Goal: Information Seeking & Learning: Learn about a topic

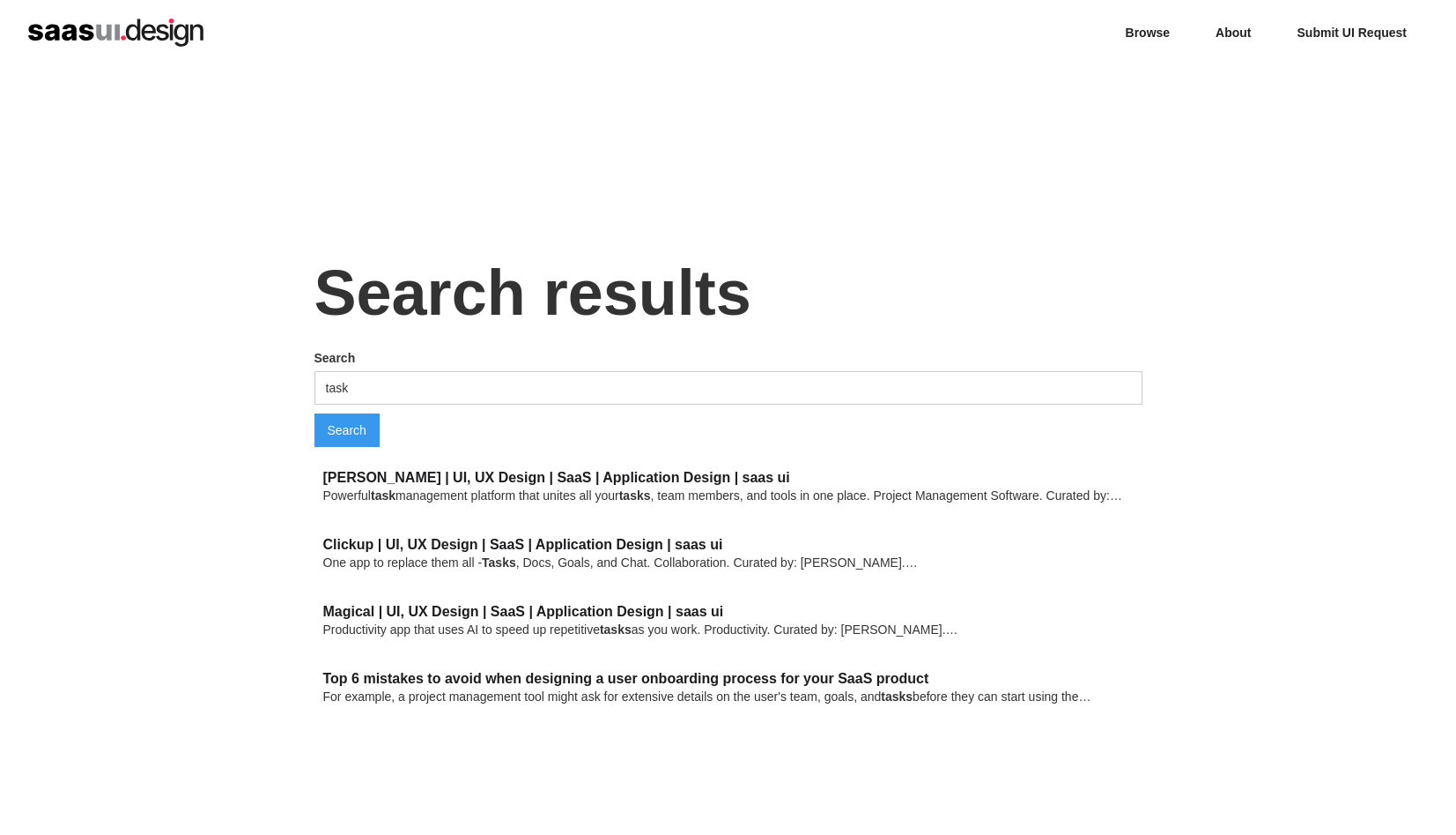
click at [156, 25] on img "home" at bounding box center [115, 32] width 175 height 28
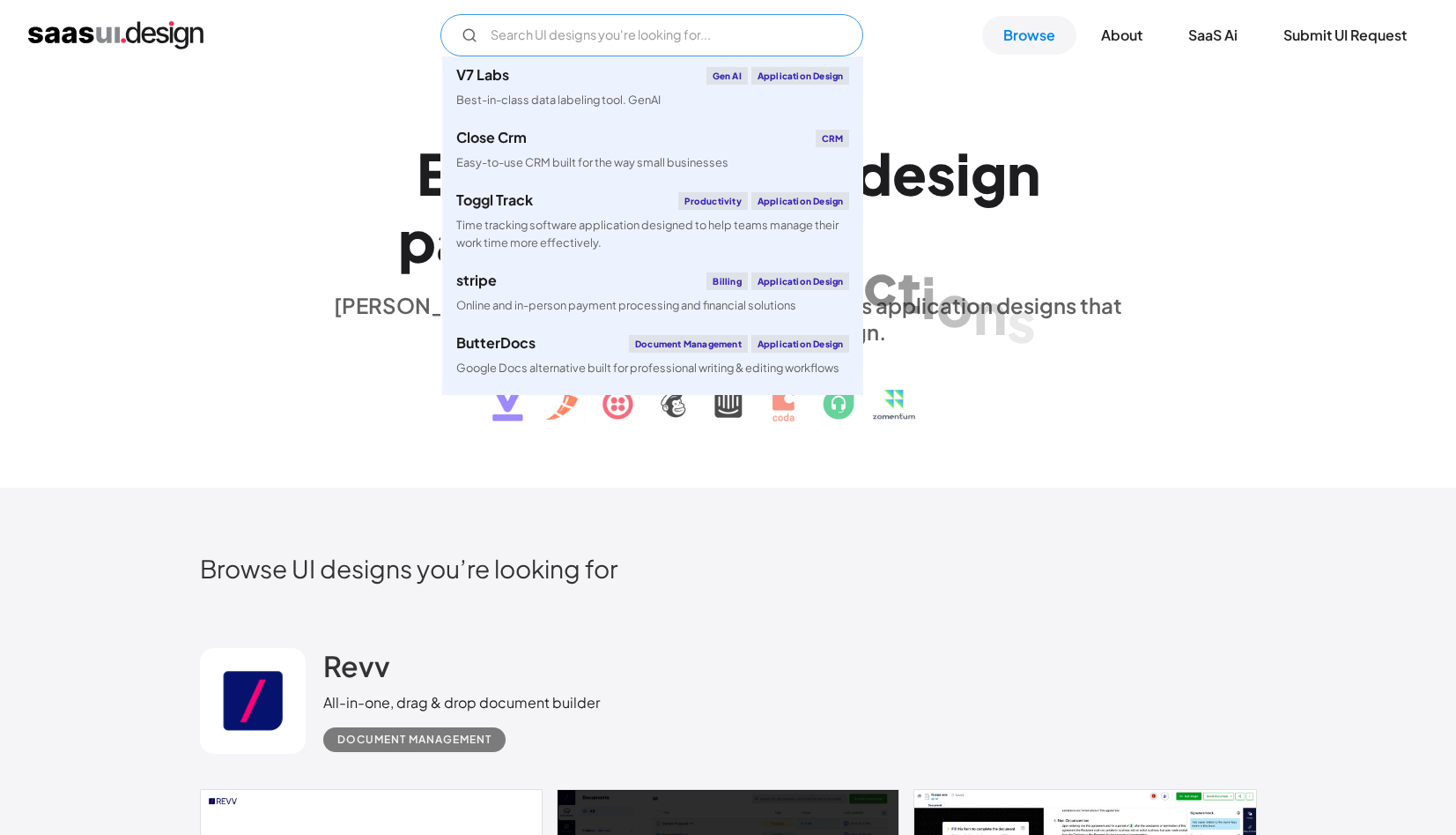
drag, startPoint x: 678, startPoint y: 14, endPoint x: 677, endPoint y: 29, distance: 15.0
click at [679, 18] on input "Email Form" at bounding box center [652, 35] width 423 height 42
type input "V7 LabsGen AIApplication DesignBest-in-class data labeling tool. GenAI"
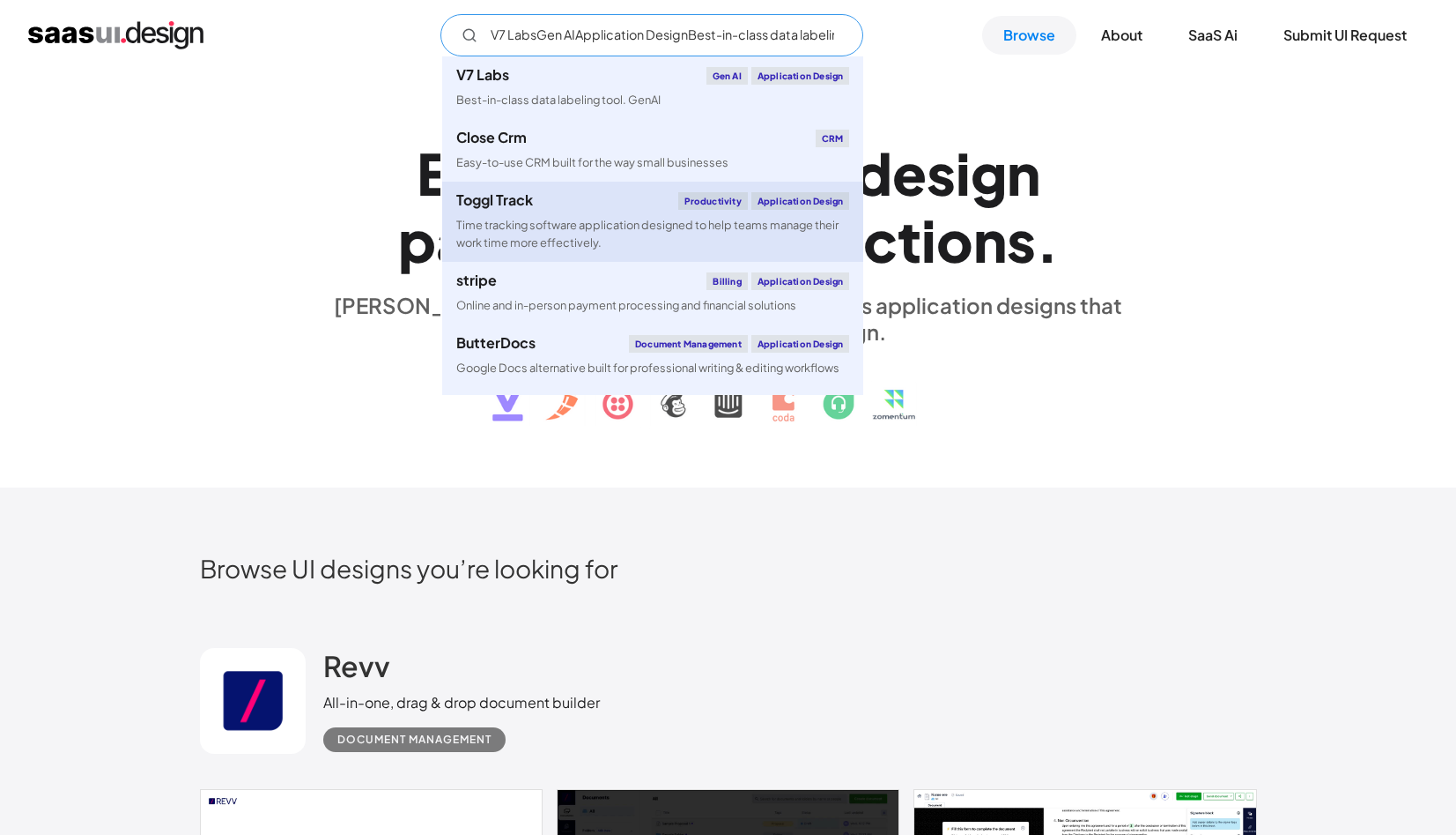
click at [523, 199] on div "Toggl Track" at bounding box center [494, 200] width 76 height 14
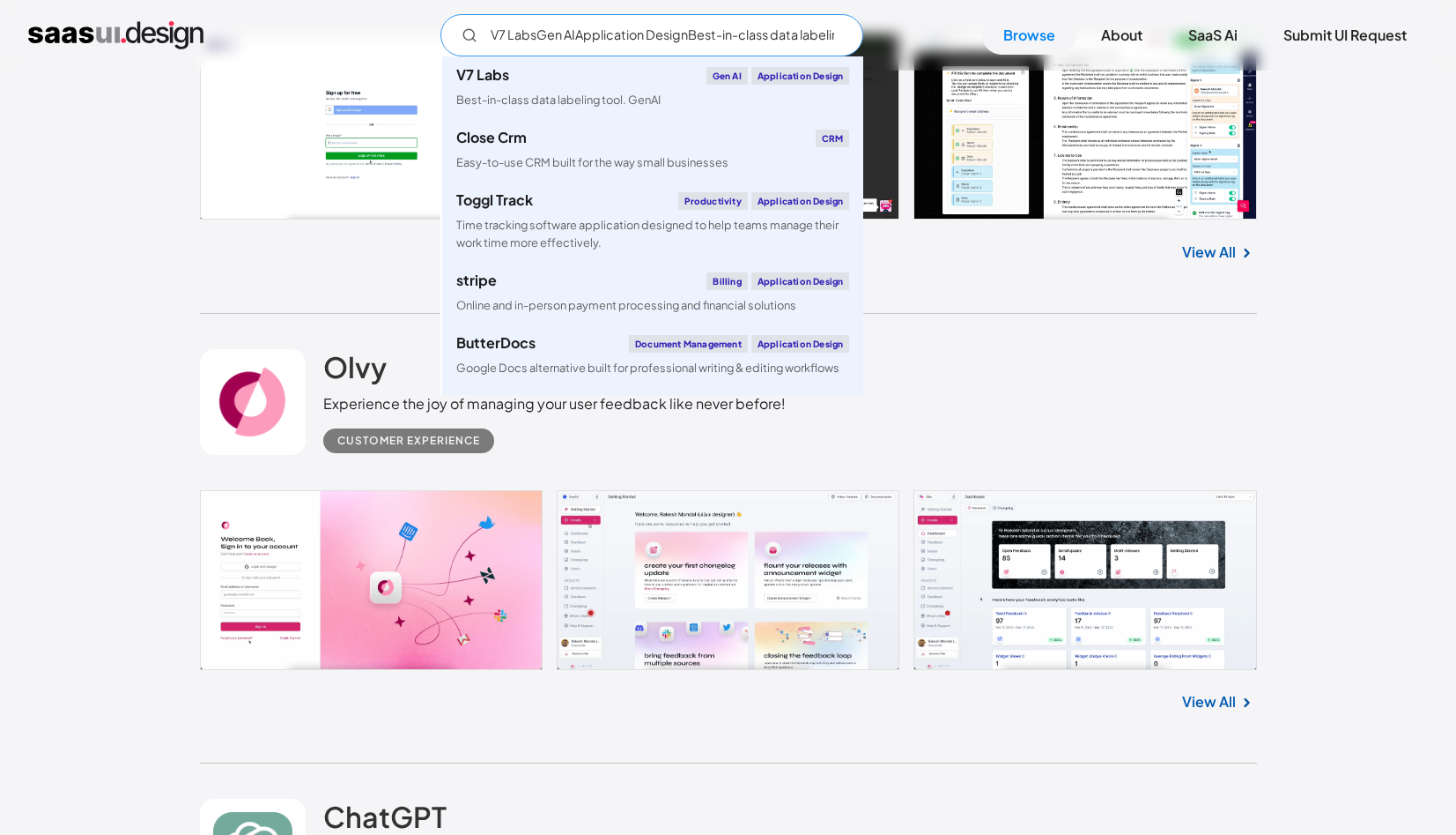
scroll to position [788, 0]
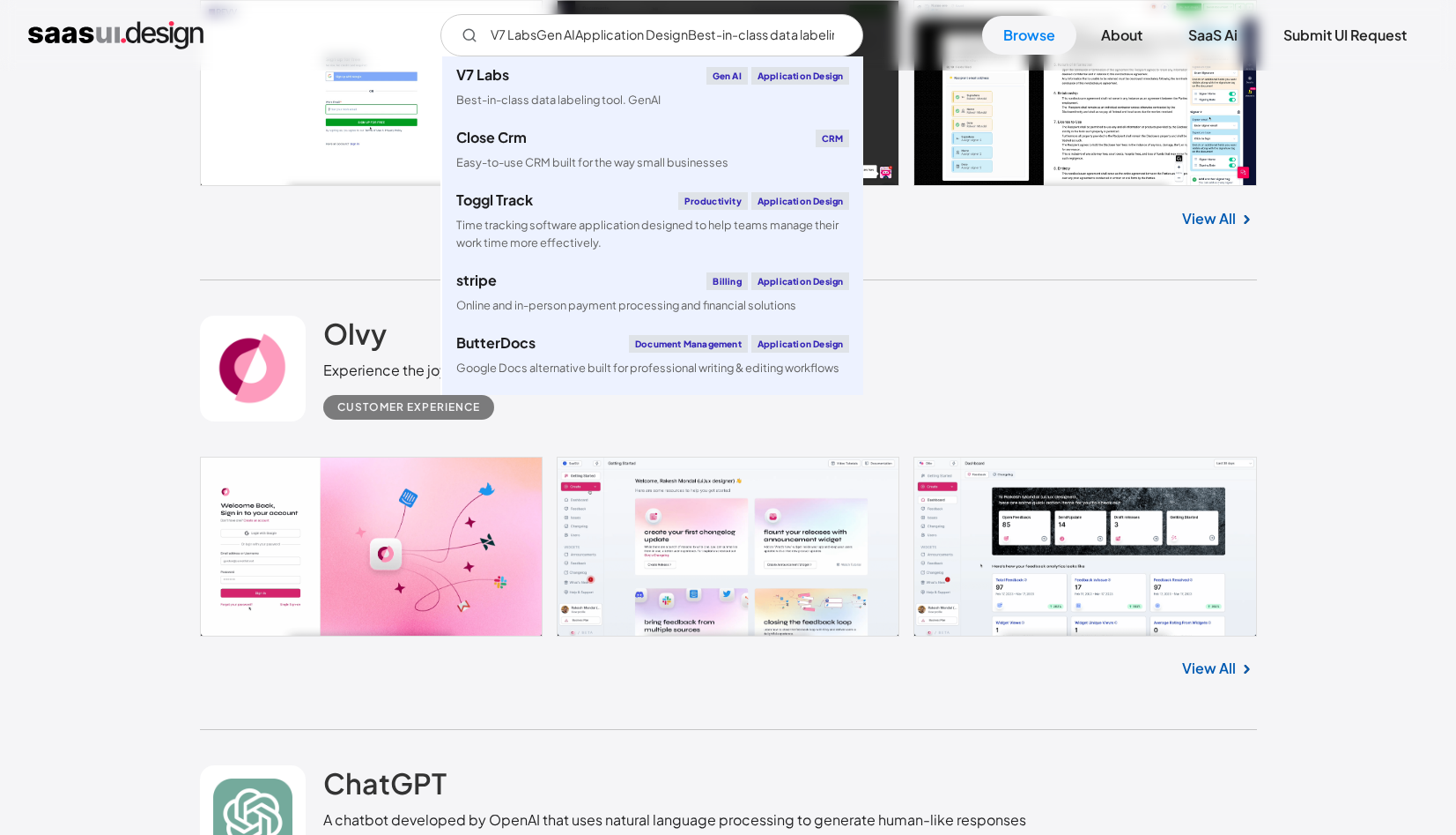
click at [1078, 524] on link at bounding box center [729, 546] width 1057 height 180
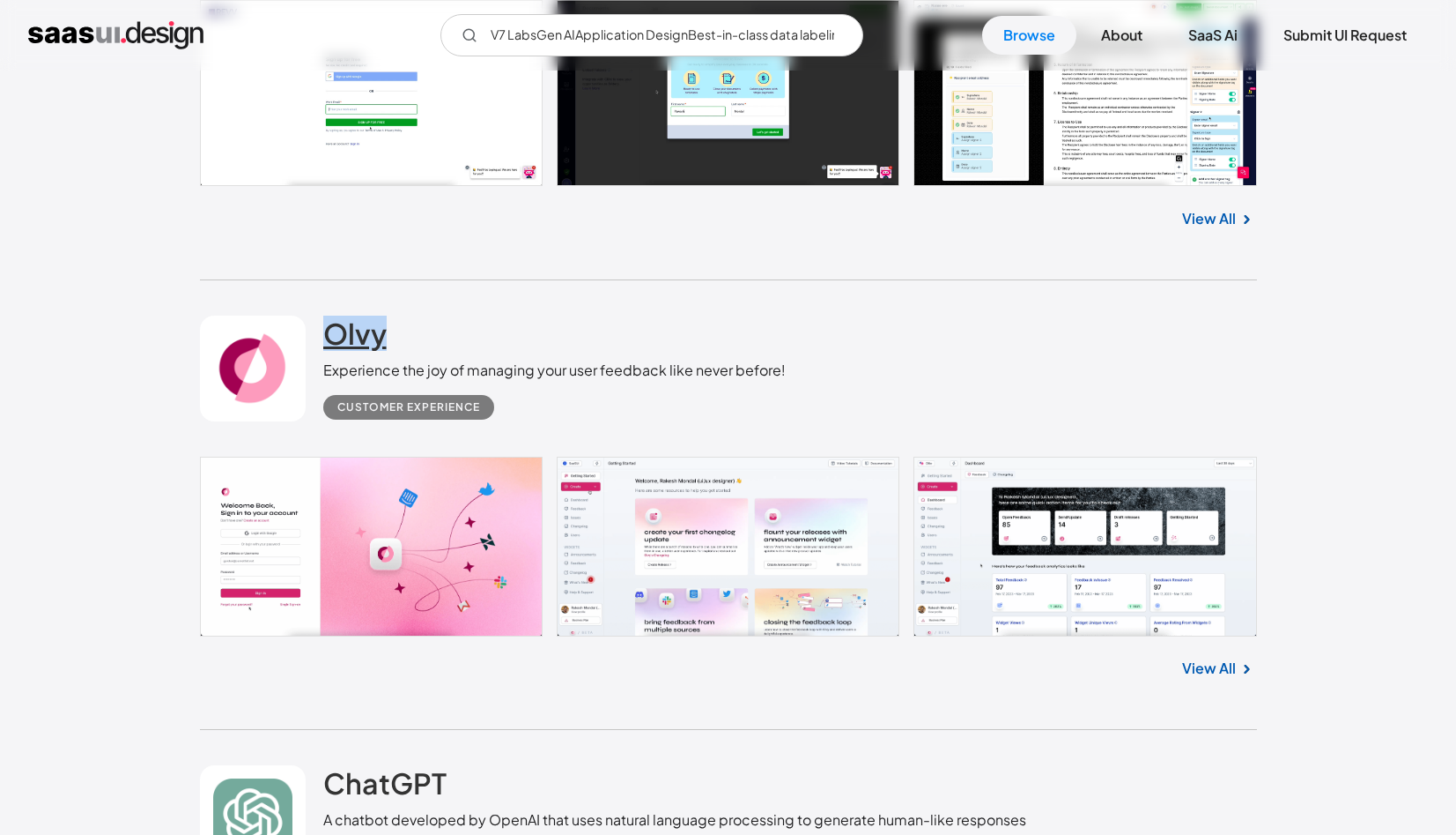
drag, startPoint x: 402, startPoint y: 334, endPoint x: 334, endPoint y: 334, distance: 68.0
click at [334, 334] on div "Olvy Experience the joy of managing your user feedback like never before! Custo…" at bounding box center [554, 367] width 462 height 104
copy h2 "Olvy"
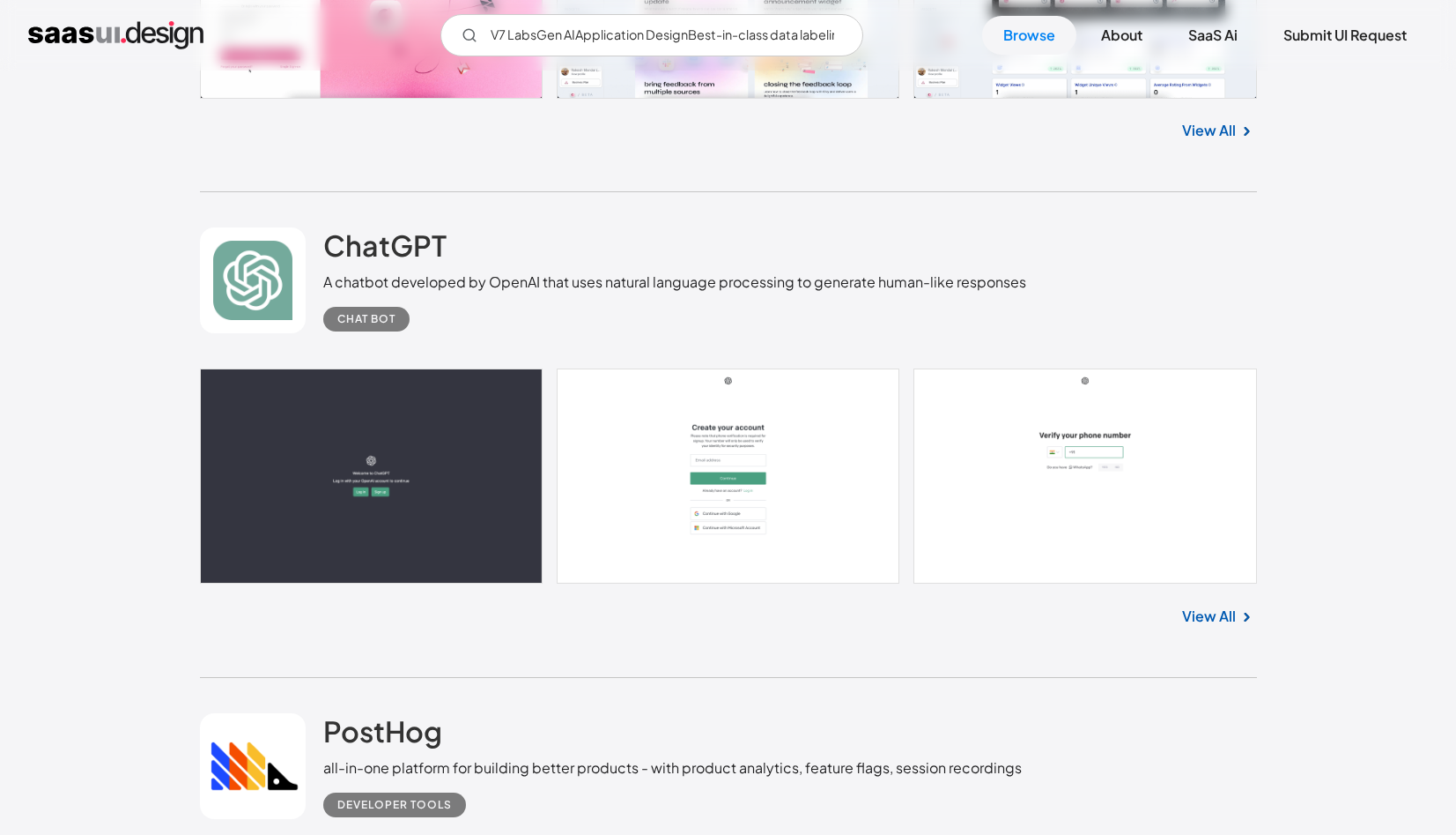
scroll to position [1324, 0]
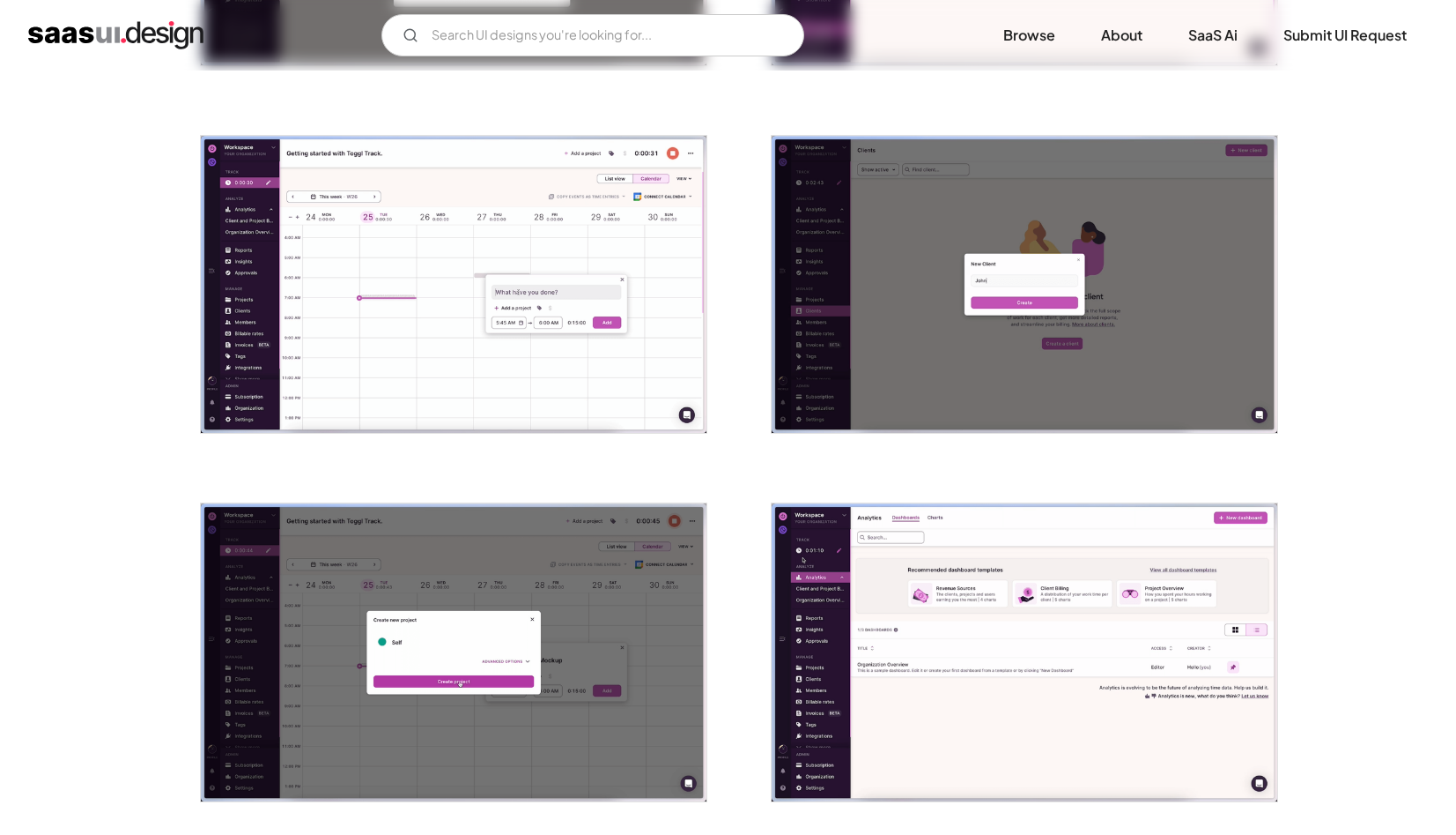
scroll to position [2467, 0]
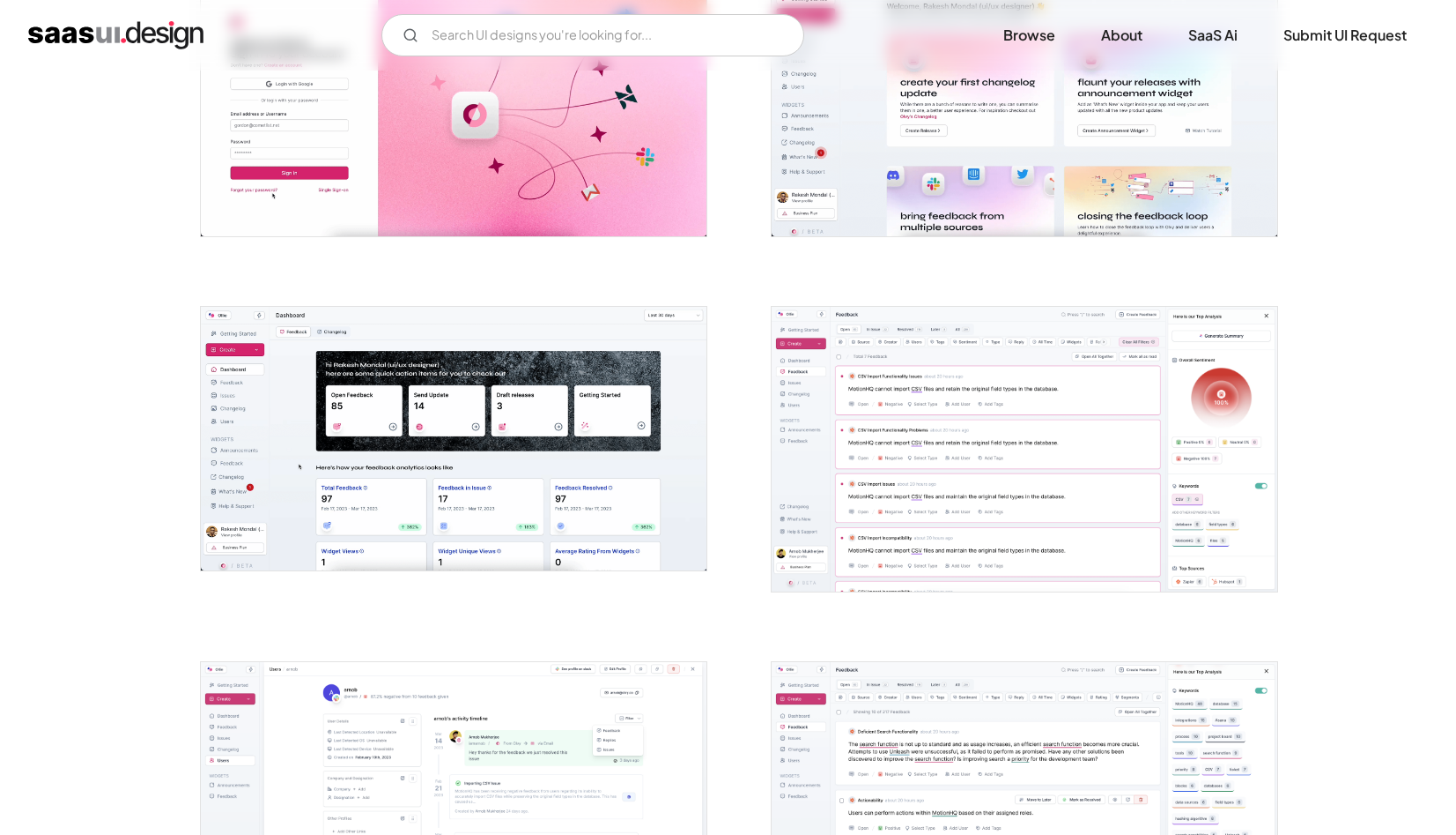
scroll to position [1258, 0]
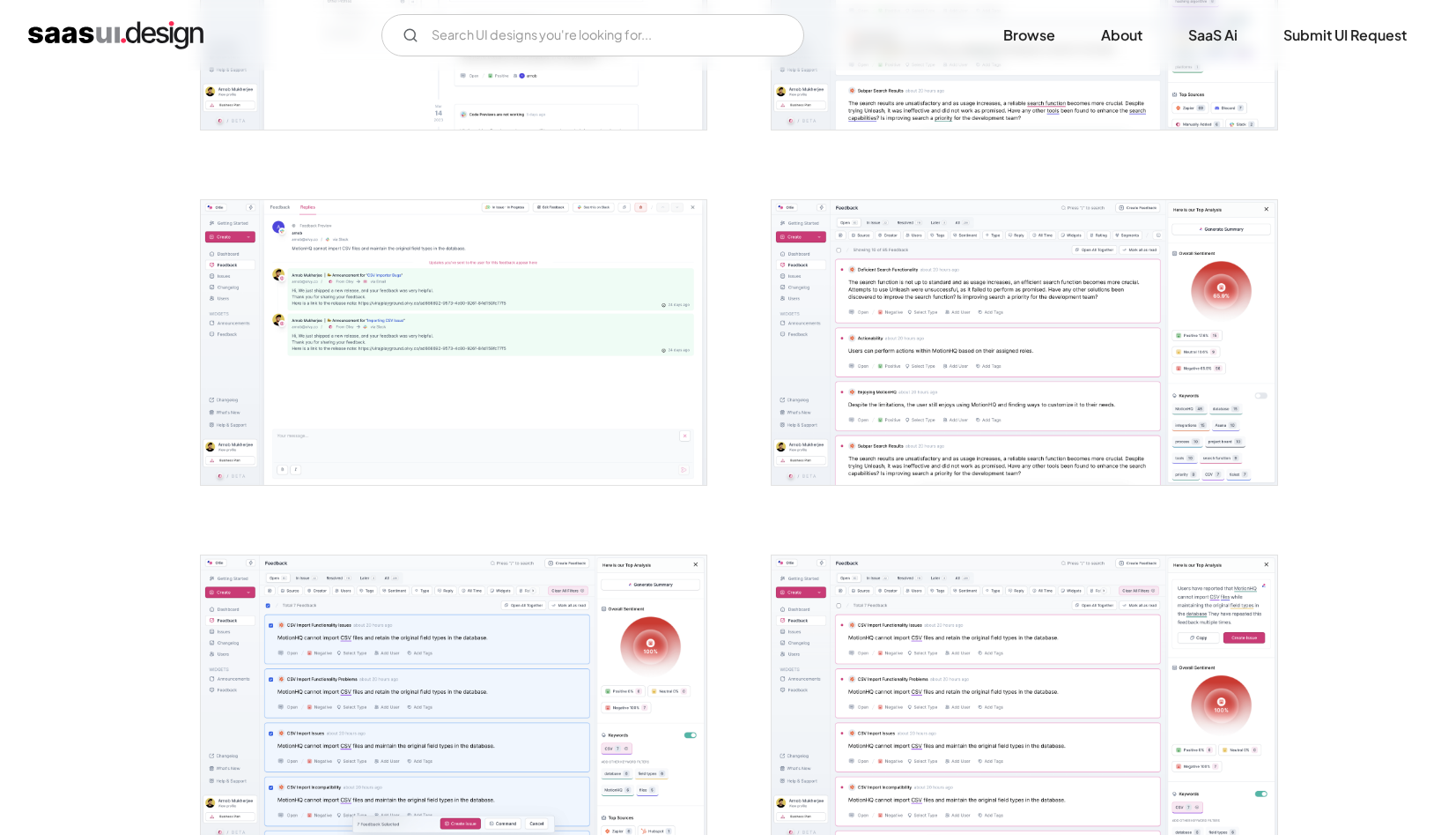
click at [885, 378] on img "open lightbox" at bounding box center [1024, 342] width 505 height 285
